Goal: Task Accomplishment & Management: Manage account settings

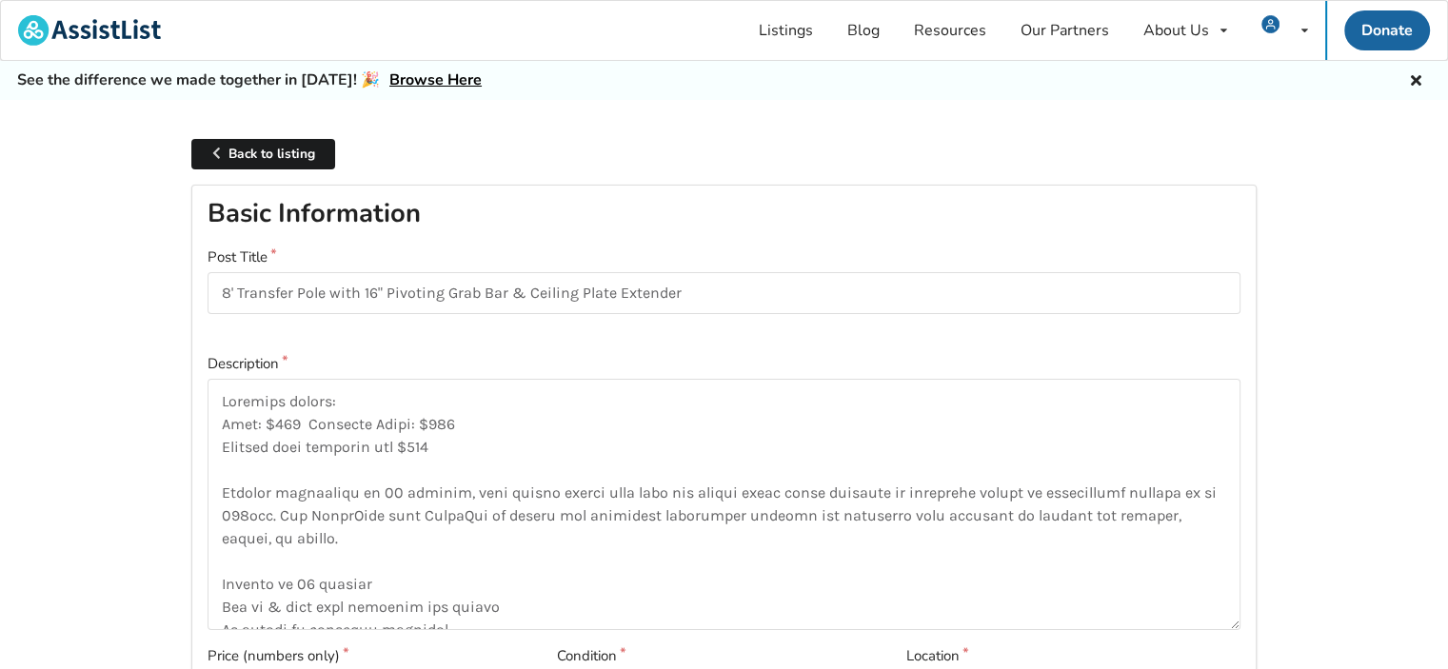
scroll to position [95, 0]
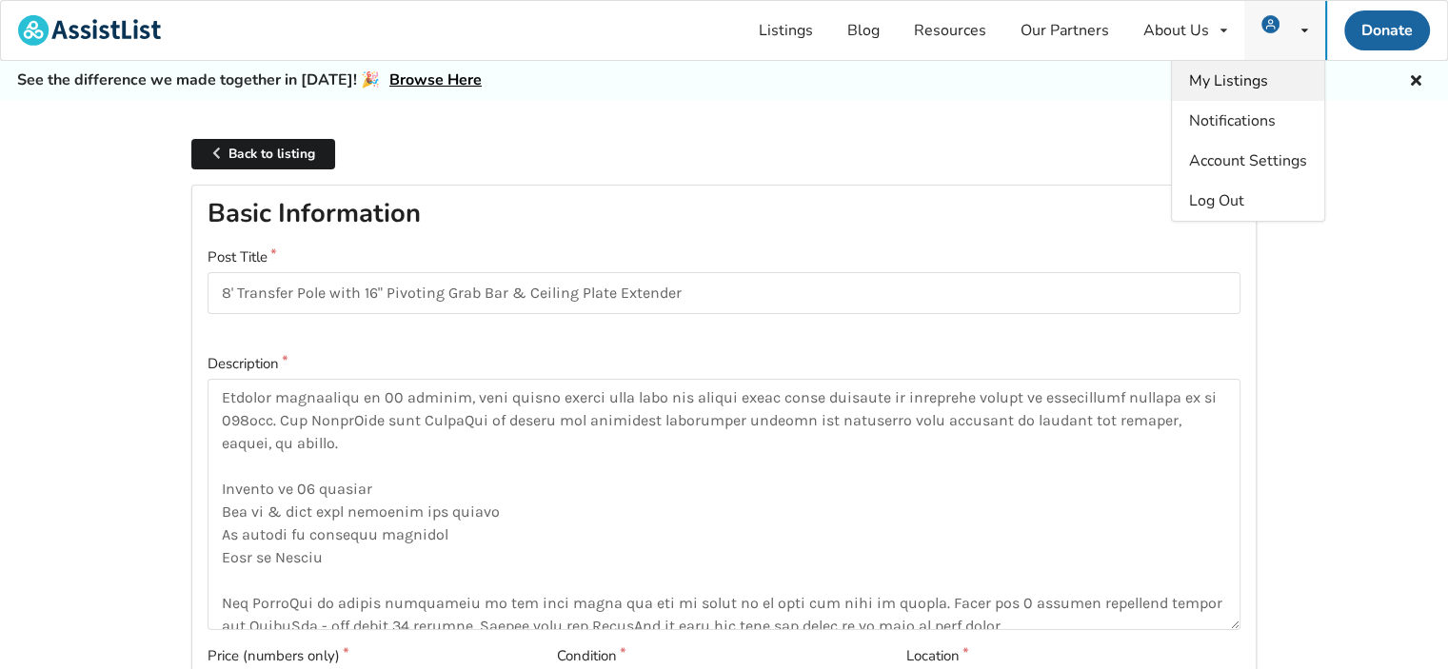
click at [1248, 83] on span "My Listings" at bounding box center [1228, 80] width 79 height 21
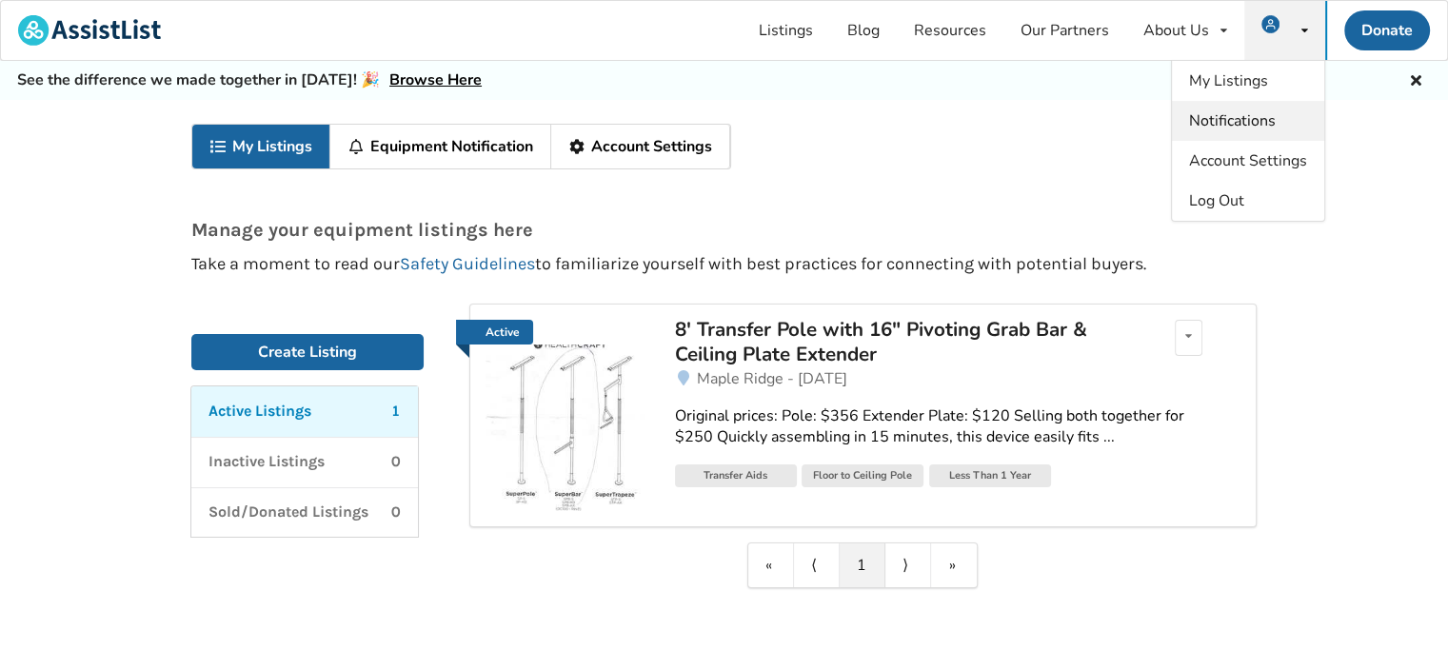
click at [1220, 115] on span "Notifications" at bounding box center [1232, 120] width 87 height 21
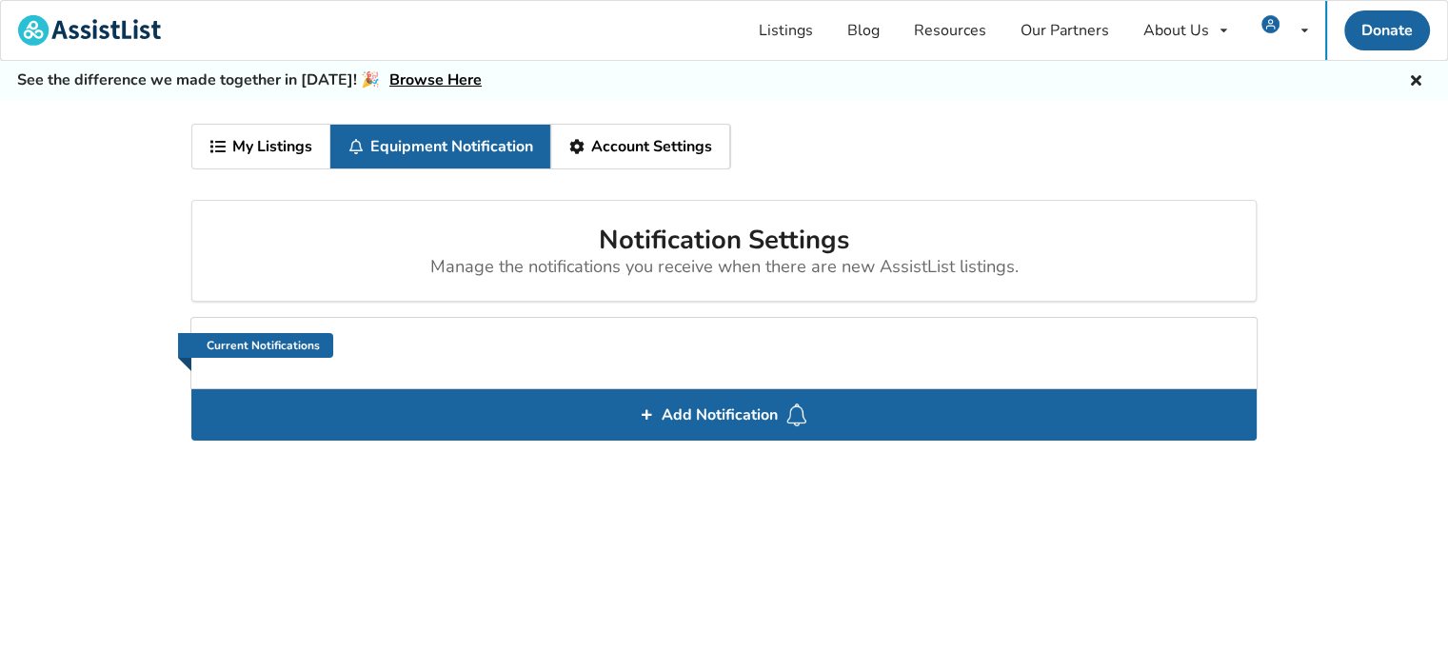
click at [696, 144] on link "Account Settings" at bounding box center [640, 147] width 179 height 44
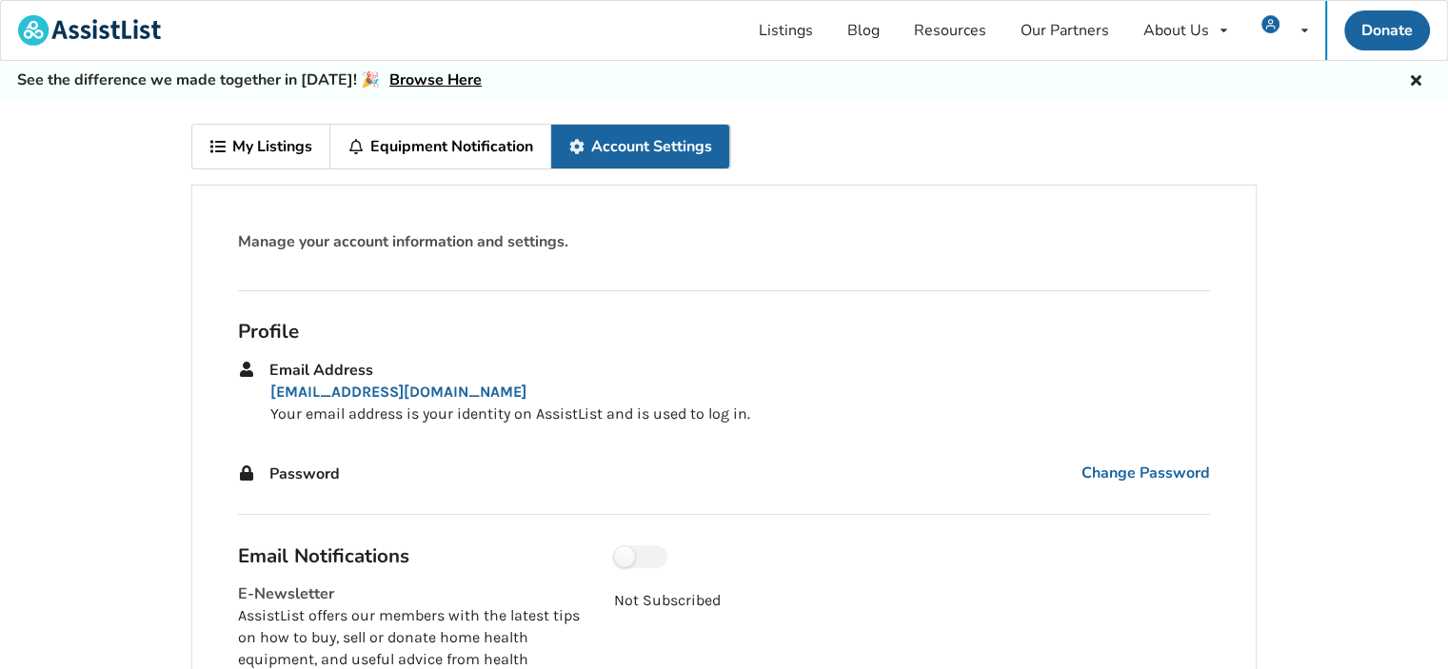
click at [267, 148] on link "My Listings" at bounding box center [261, 147] width 138 height 44
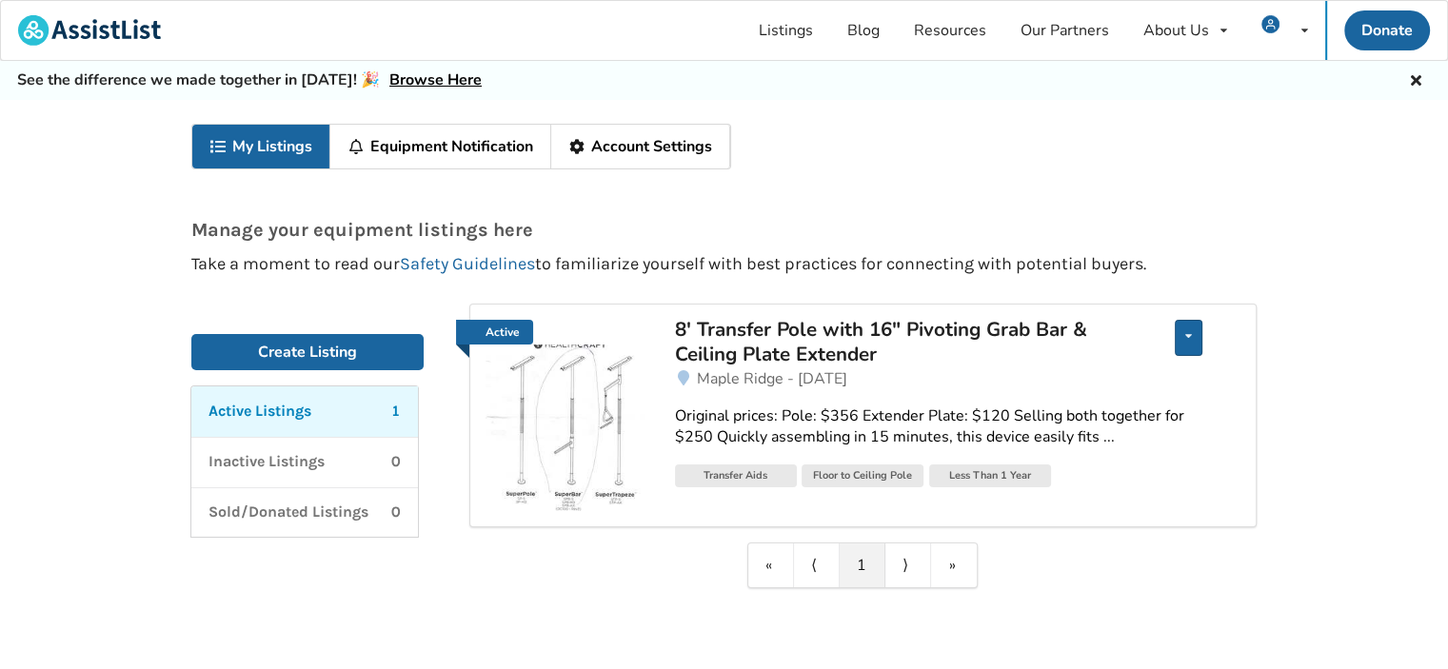
click at [1193, 334] on div "Edit listing Renew listing Mark as Sold Delete listing" at bounding box center [1188, 338] width 28 height 36
click at [1362, 292] on div "My Listings Equipment Notification Account Settings Manage your equipment listi…" at bounding box center [724, 406] width 1448 height 612
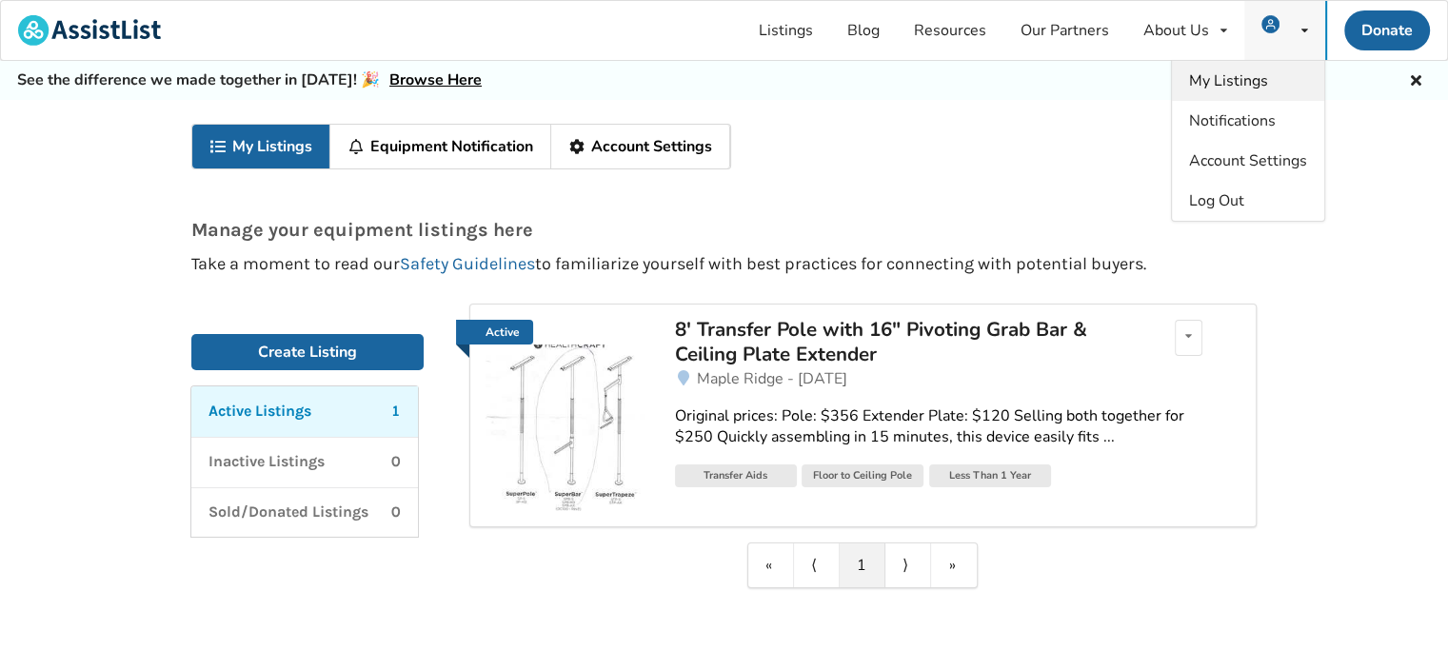
click at [1236, 84] on span "My Listings" at bounding box center [1228, 80] width 79 height 21
click at [71, 27] on img at bounding box center [89, 30] width 143 height 30
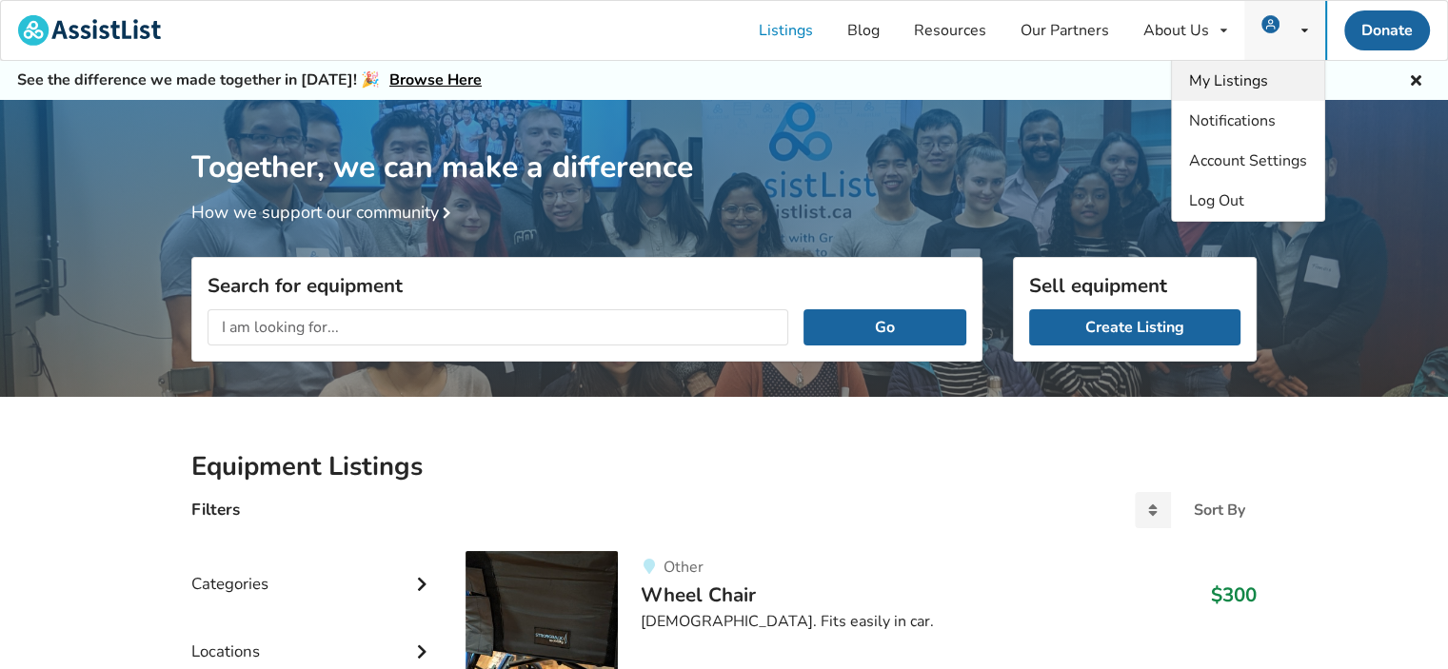
click at [1241, 78] on span "My Listings" at bounding box center [1228, 80] width 79 height 21
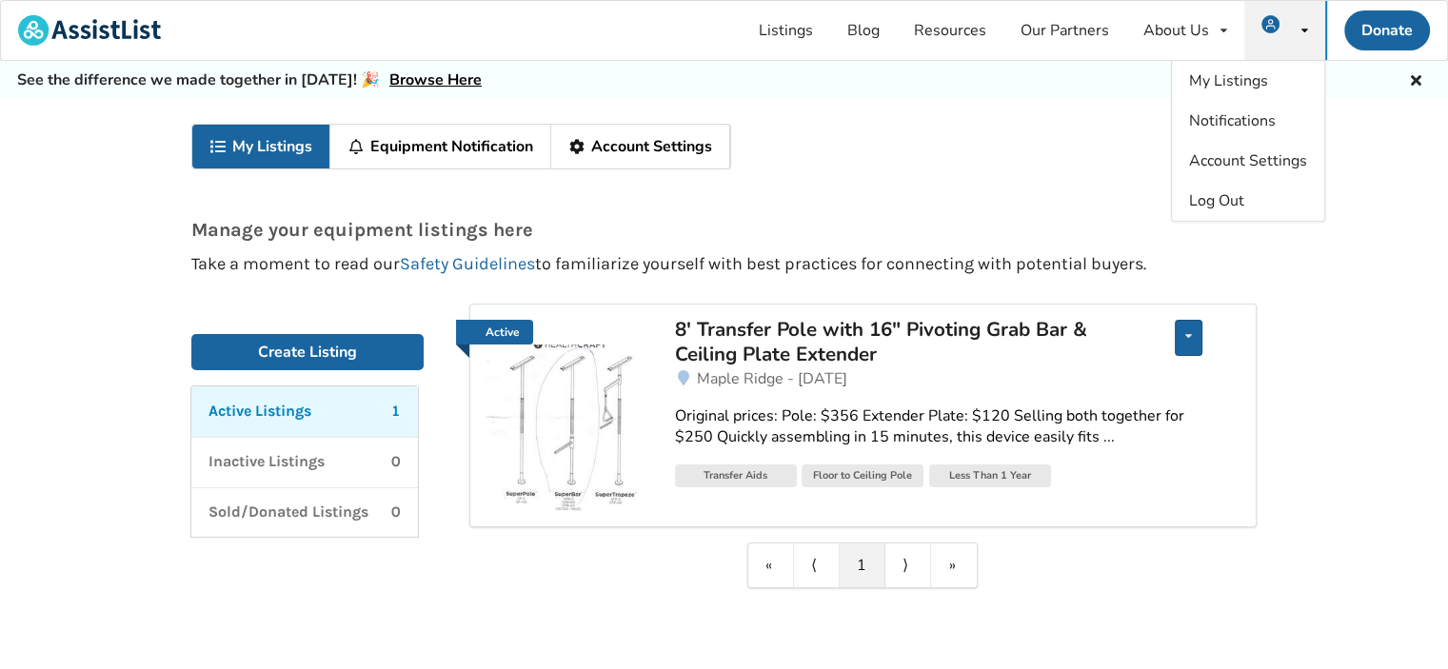
click at [1191, 340] on icon at bounding box center [1188, 335] width 7 height 11
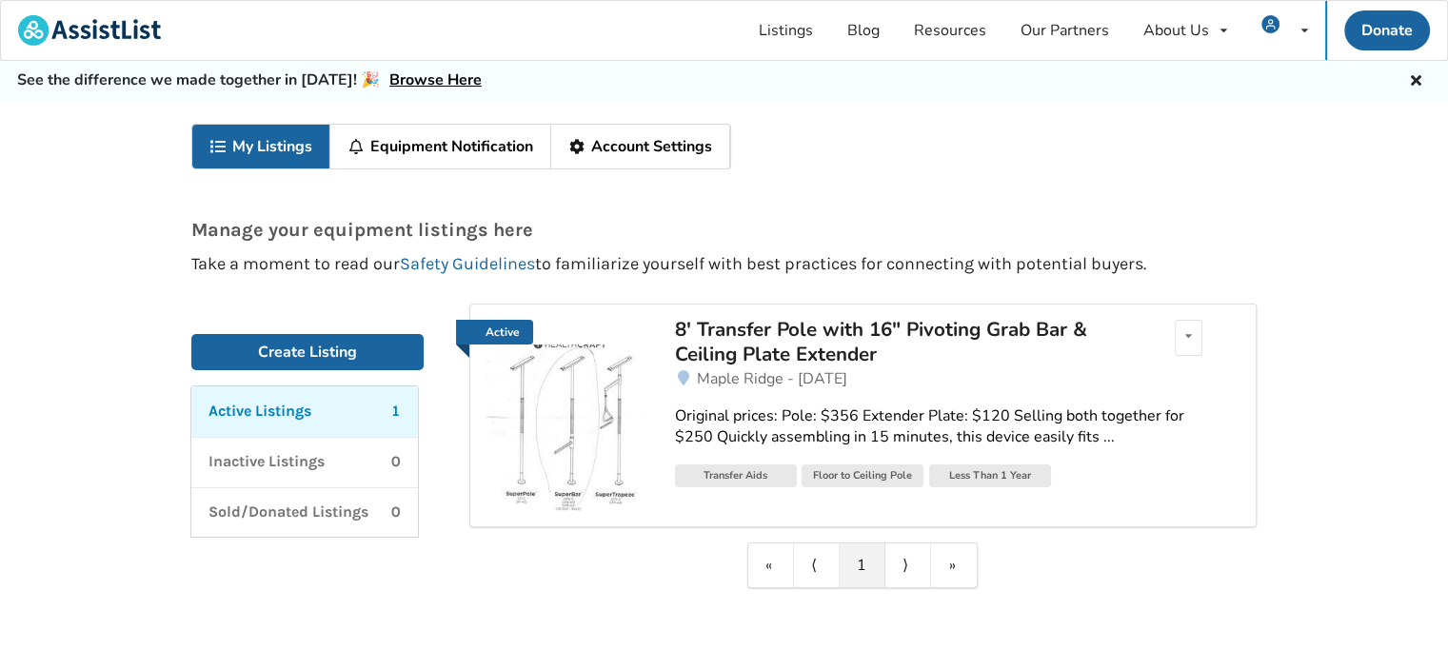
click at [1386, 330] on div "My Listings Equipment Notification Account Settings Manage your equipment listi…" at bounding box center [724, 406] width 1448 height 612
click at [289, 422] on link "Active Listings 1" at bounding box center [304, 411] width 227 height 50
click at [1262, 113] on span "Notifications" at bounding box center [1232, 120] width 87 height 21
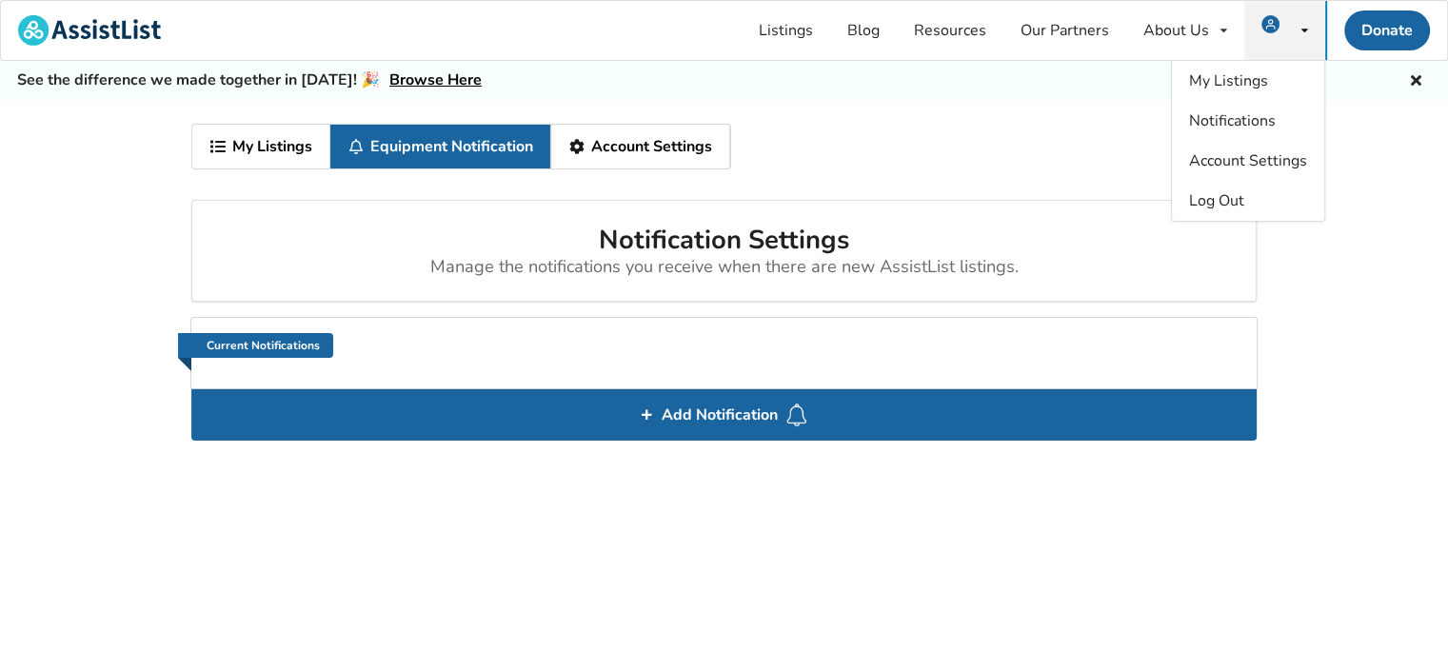
click at [227, 141] on icon at bounding box center [218, 146] width 18 height 15
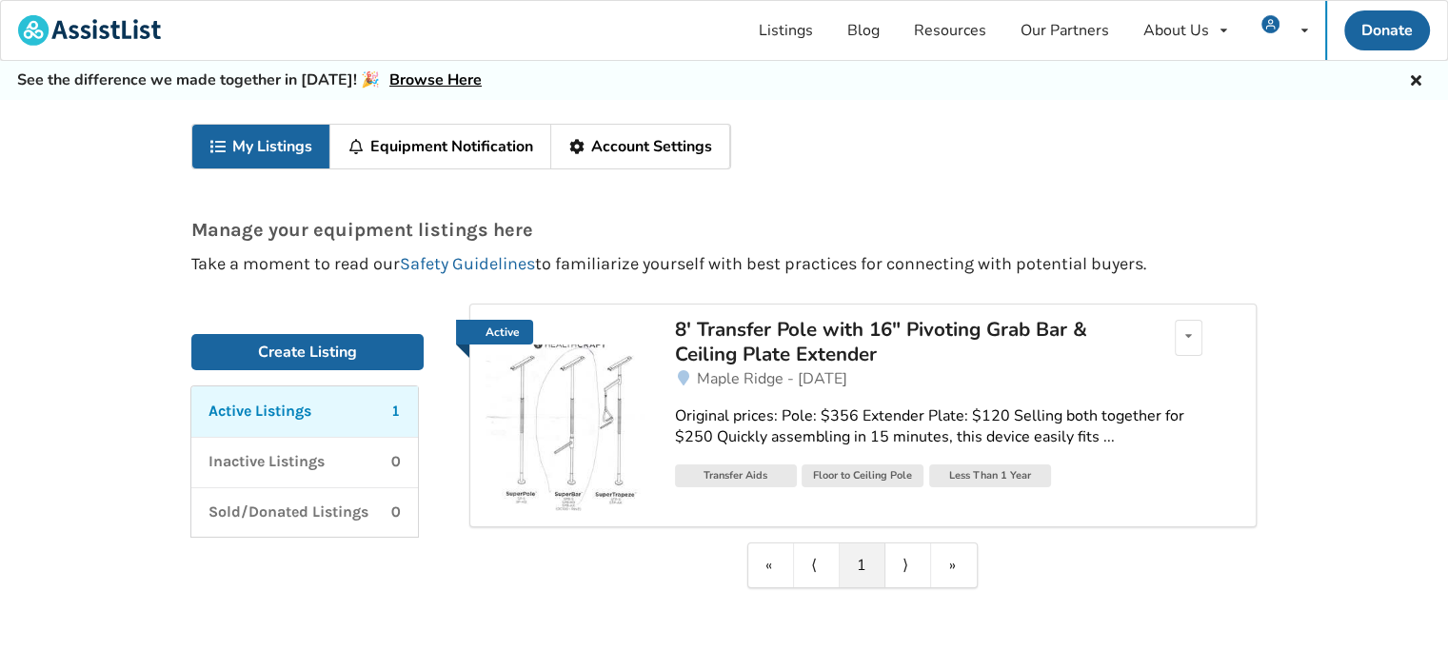
click at [320, 417] on div "Active Listings 1" at bounding box center [304, 412] width 192 height 22
click at [1034, 428] on div "Original prices: Pole: $356 Extender Plate: $120 Selling both together for $250…" at bounding box center [957, 427] width 565 height 44
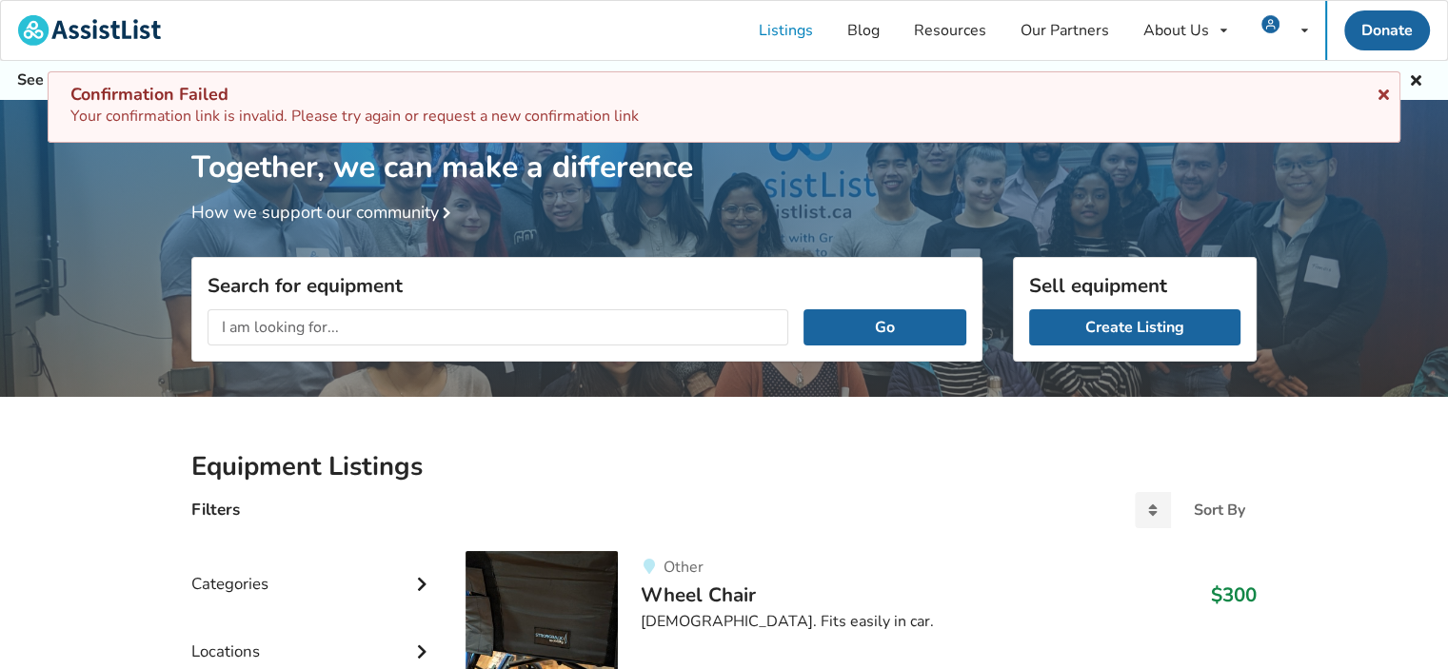
click at [1382, 94] on icon at bounding box center [1383, 91] width 18 height 15
